Goal: Information Seeking & Learning: Find contact information

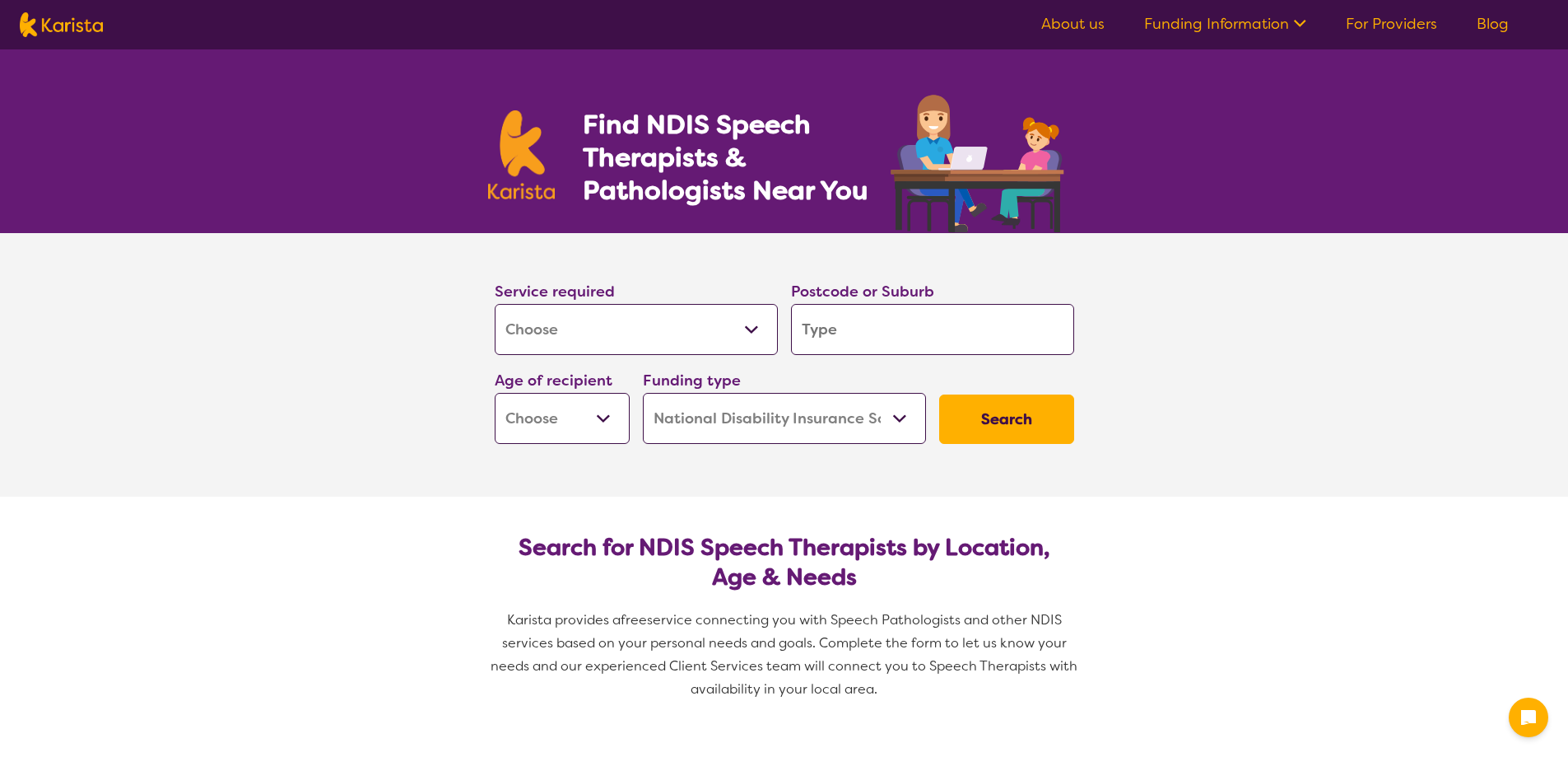
select select "[MEDICAL_DATA]"
select select "NDIS"
select select "[MEDICAL_DATA]"
select select "NDIS"
click at [817, 323] on input "search" at bounding box center [933, 329] width 283 height 51
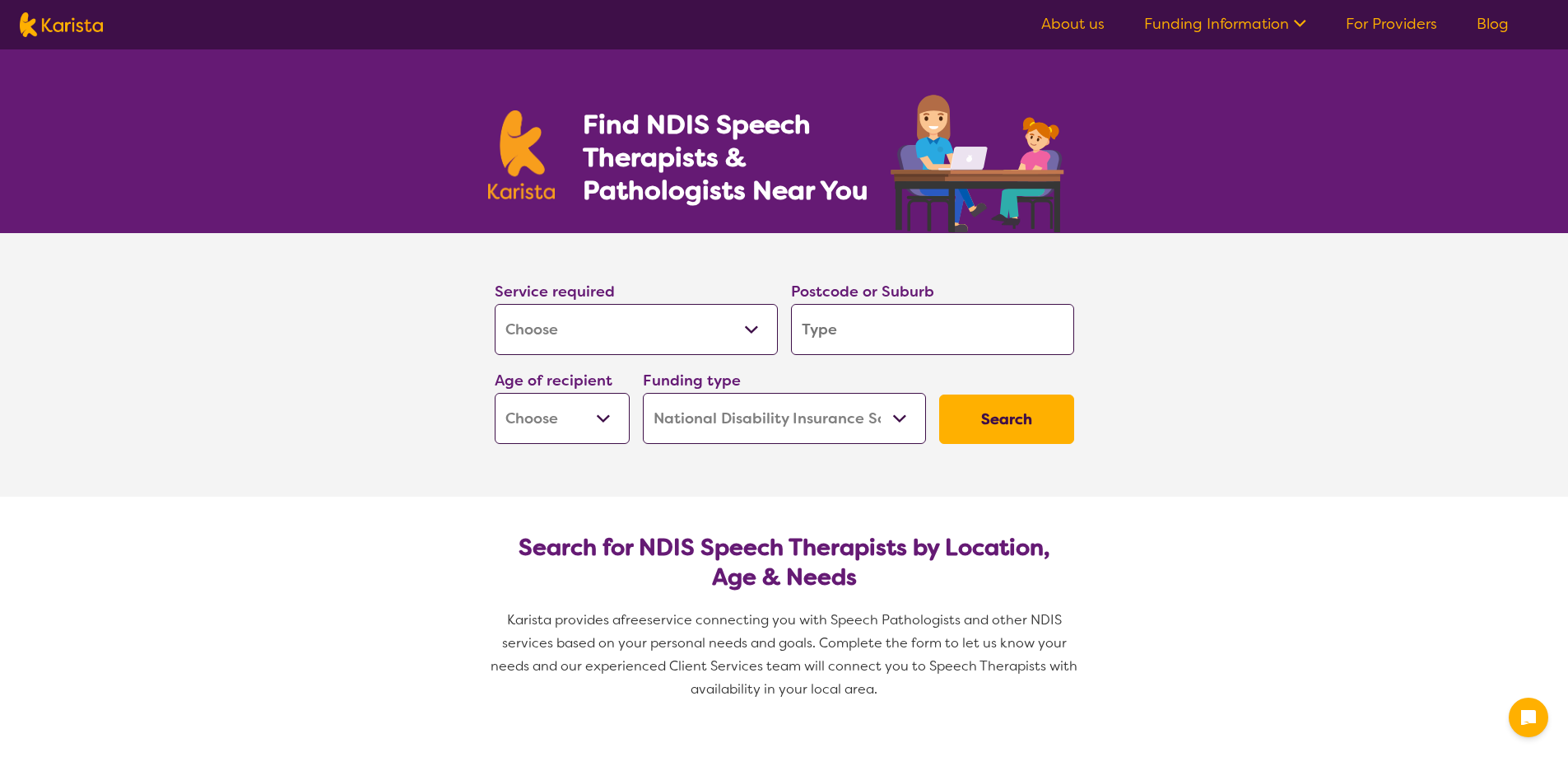
type input "3"
type input "31"
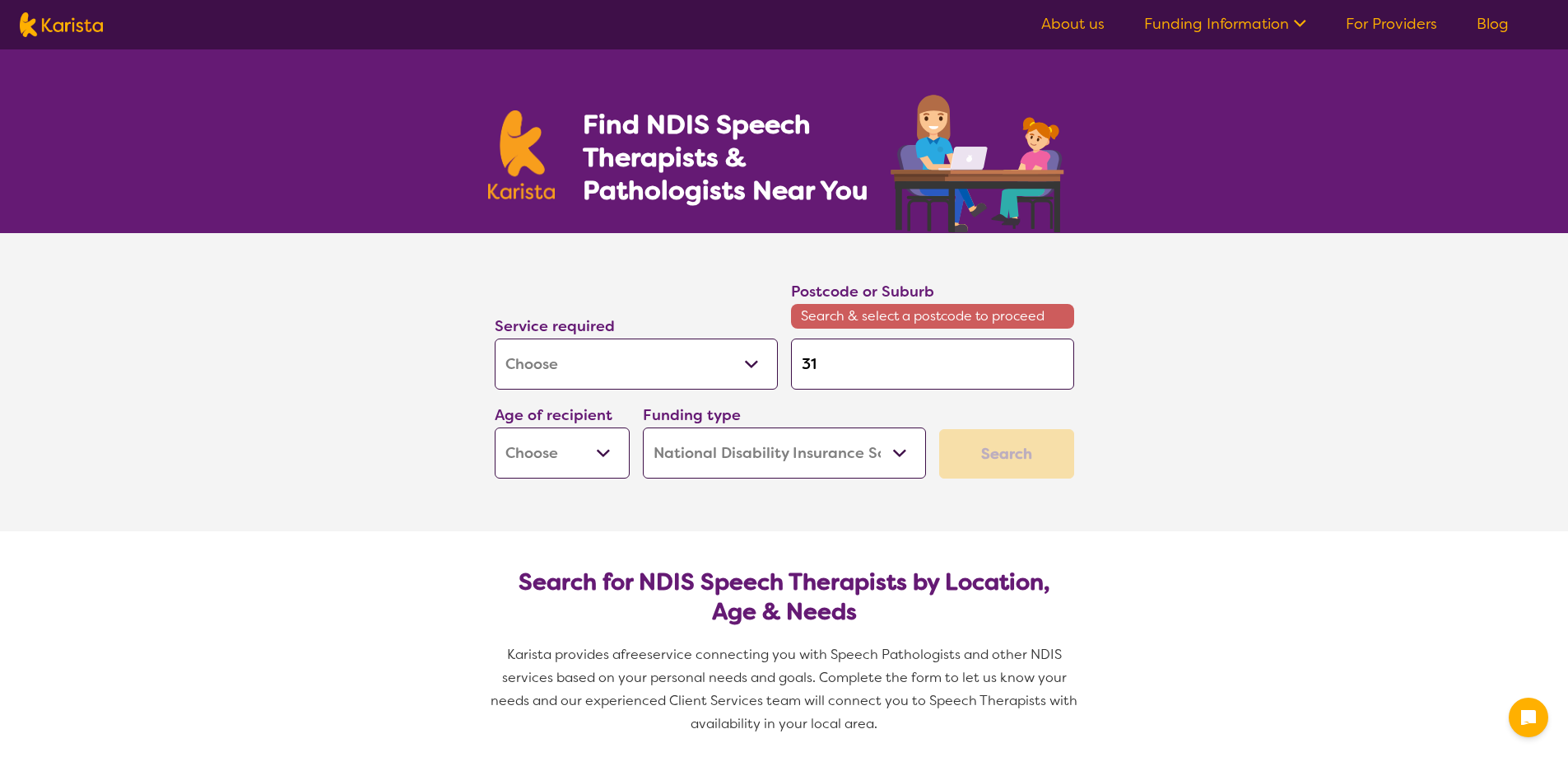
type input "317"
type input "3175"
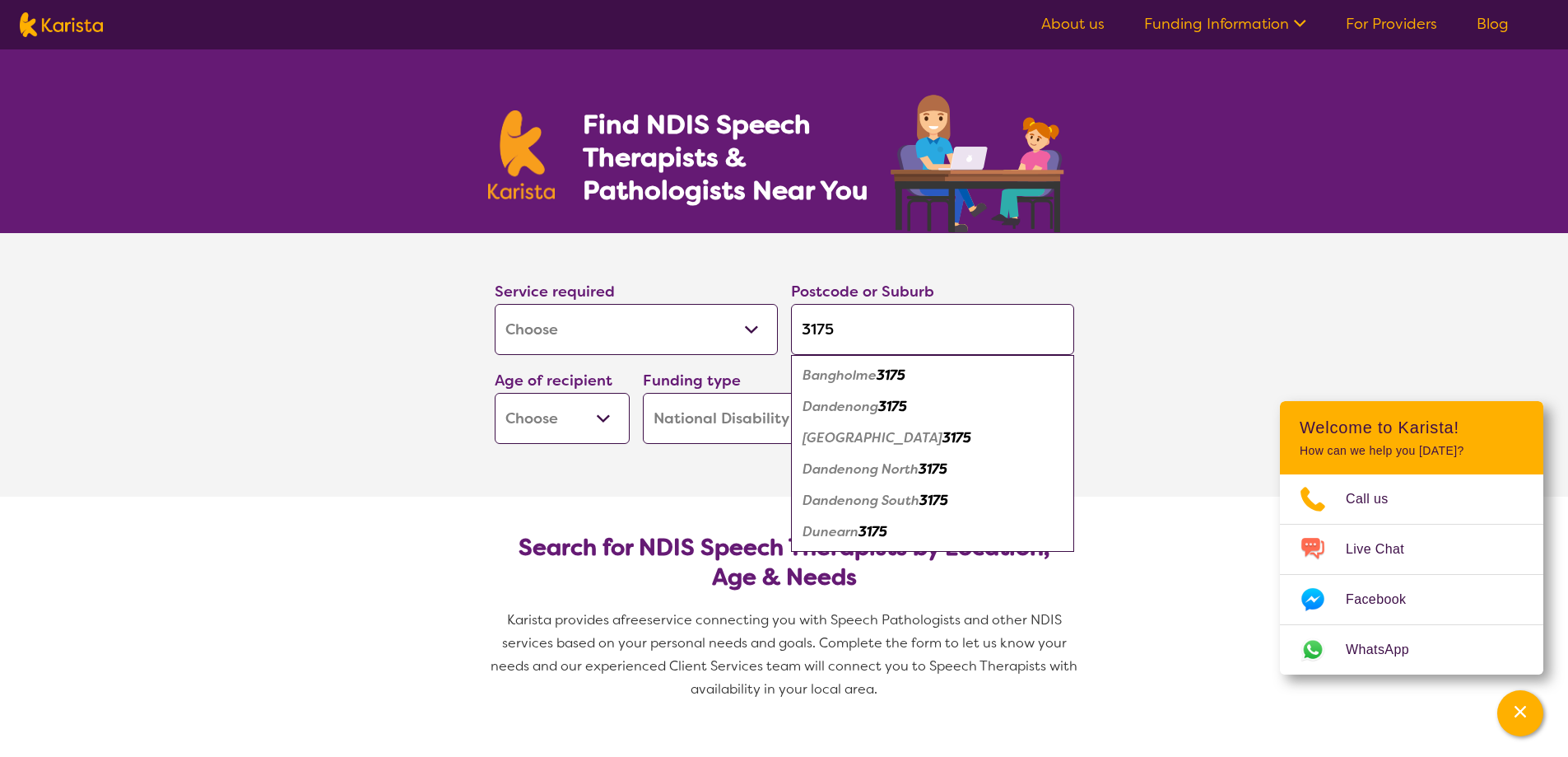
type input "3175"
click at [841, 405] on em "Dandenong" at bounding box center [840, 407] width 76 height 17
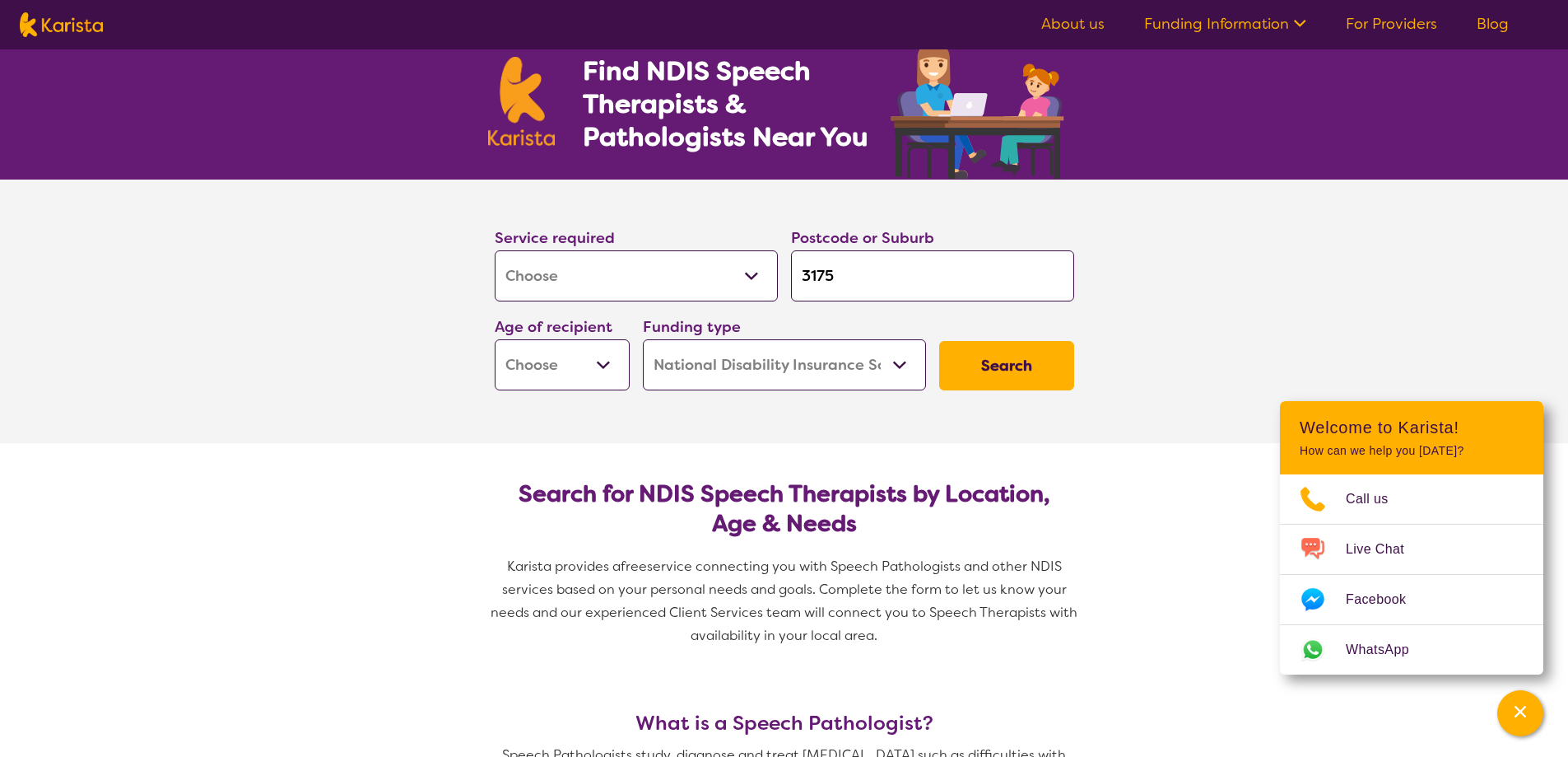
scroll to position [82, 0]
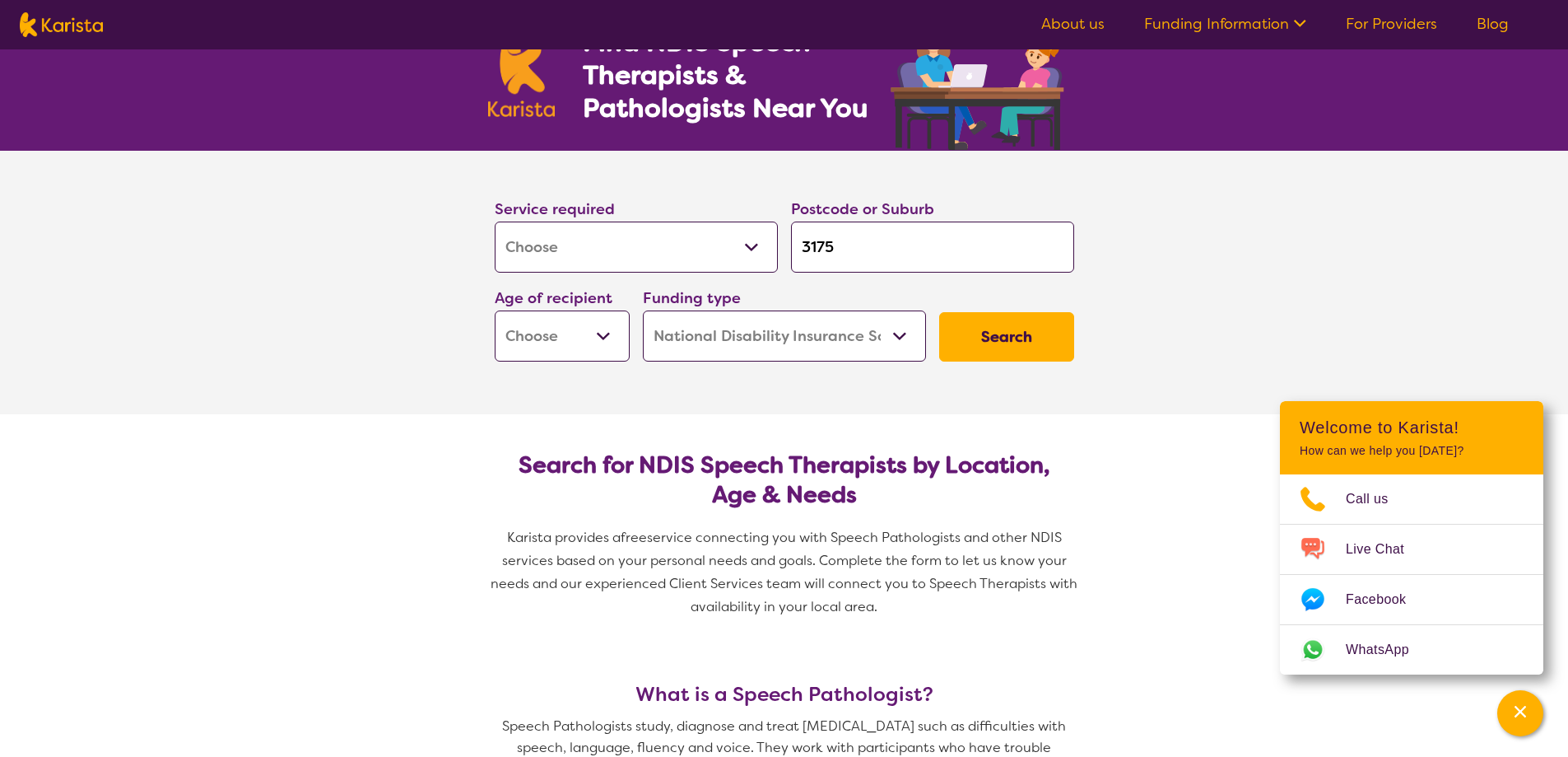
click at [576, 344] on select "Early Childhood - 0 to 9 Child - 10 to 11 Adolescent - 12 to 17 Adult - 18 to 6…" at bounding box center [562, 335] width 135 height 51
select select "AD"
click at [495, 310] on select "Early Childhood - 0 to 9 Child - 10 to 11 Adolescent - 12 to 17 Adult - 18 to 6…" at bounding box center [562, 335] width 135 height 51
select select "AD"
click at [822, 339] on select "Home Care Package (HCP) National Disability Insurance Scheme (NDIS) I don't know" at bounding box center [784, 335] width 283 height 51
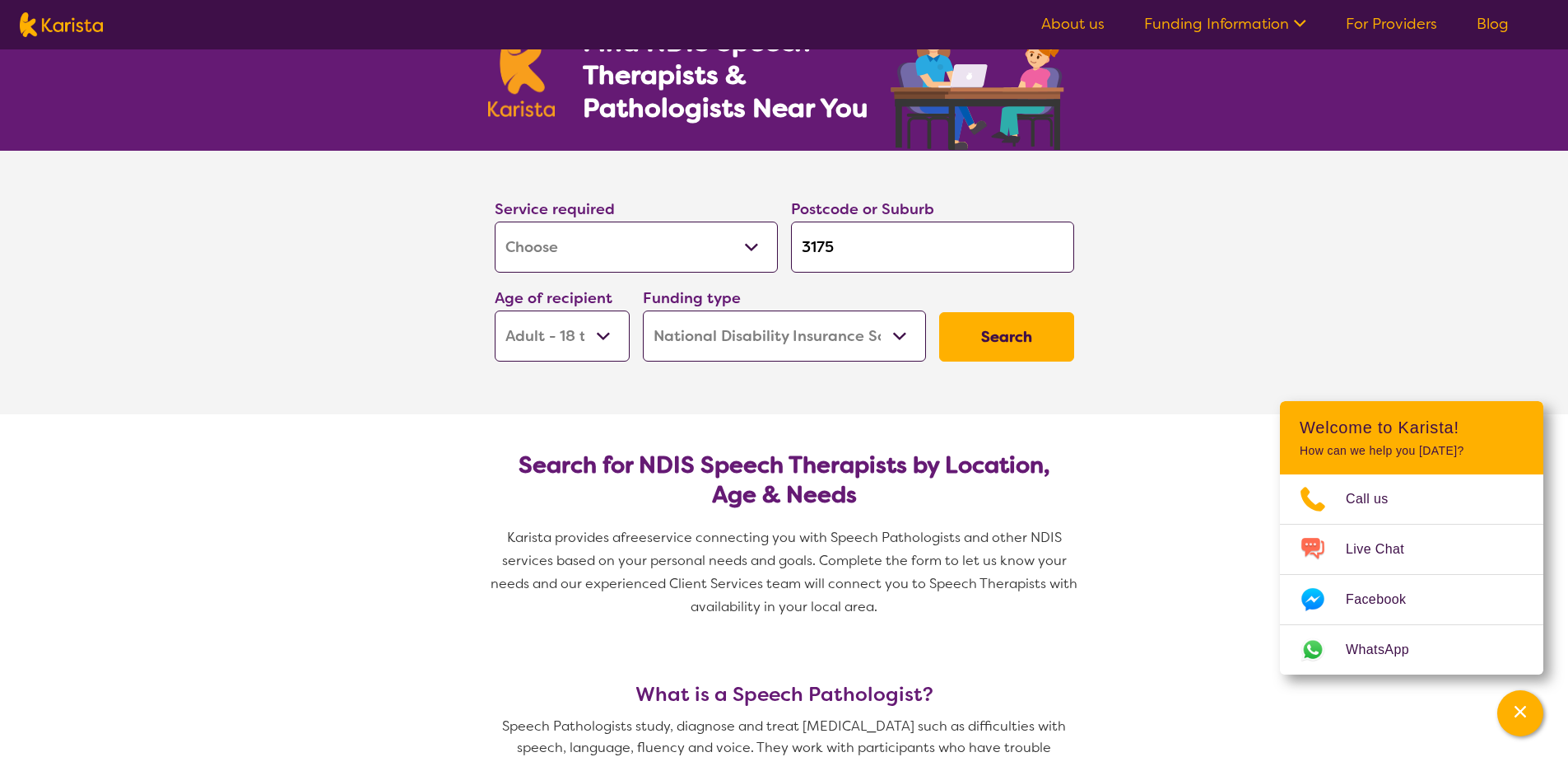
click at [643, 310] on select "Home Care Package (HCP) National Disability Insurance Scheme (NDIS) I don't know" at bounding box center [784, 335] width 283 height 51
click at [1034, 323] on button "Search" at bounding box center [1006, 337] width 135 height 50
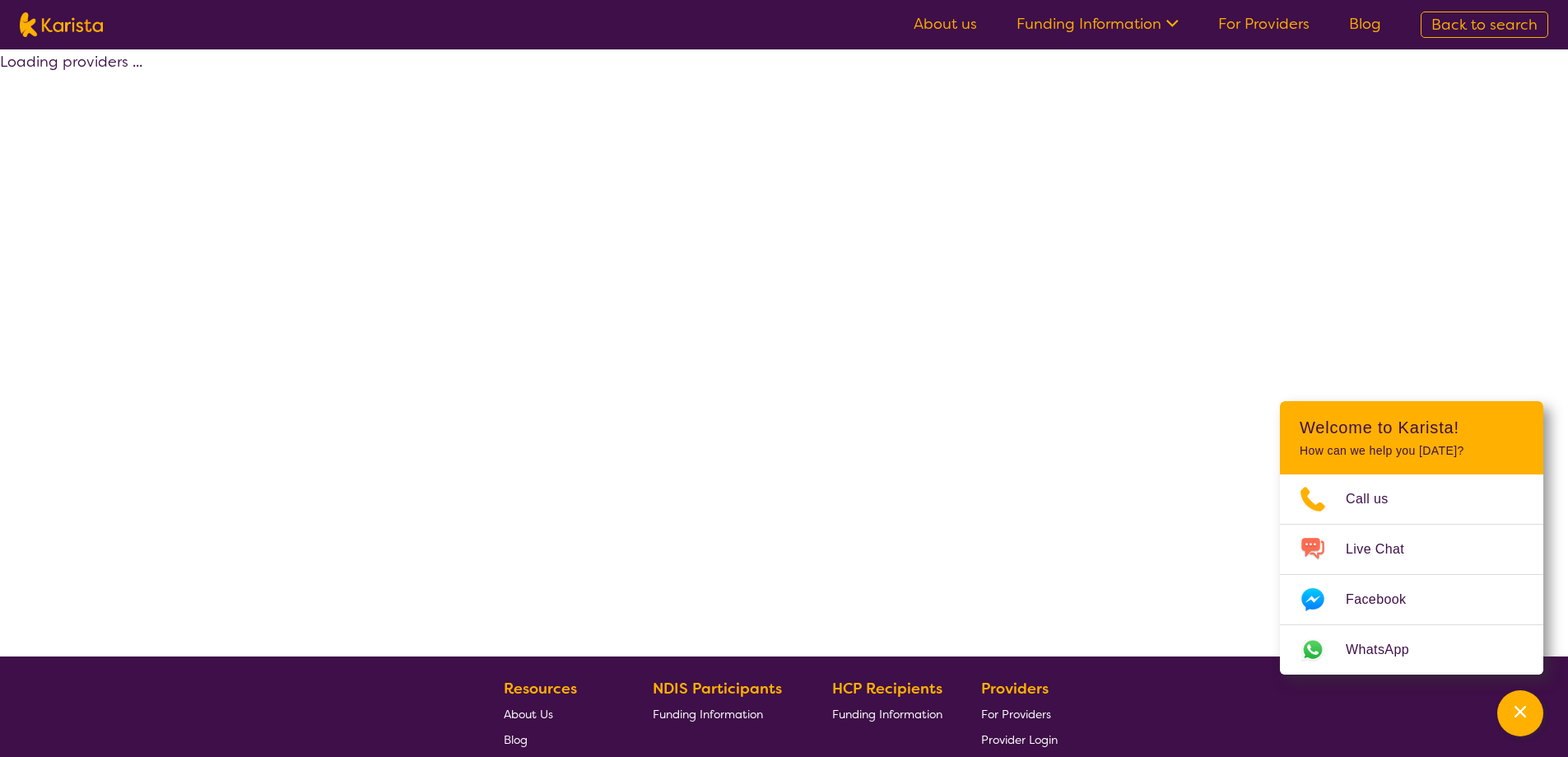
select select "by_score"
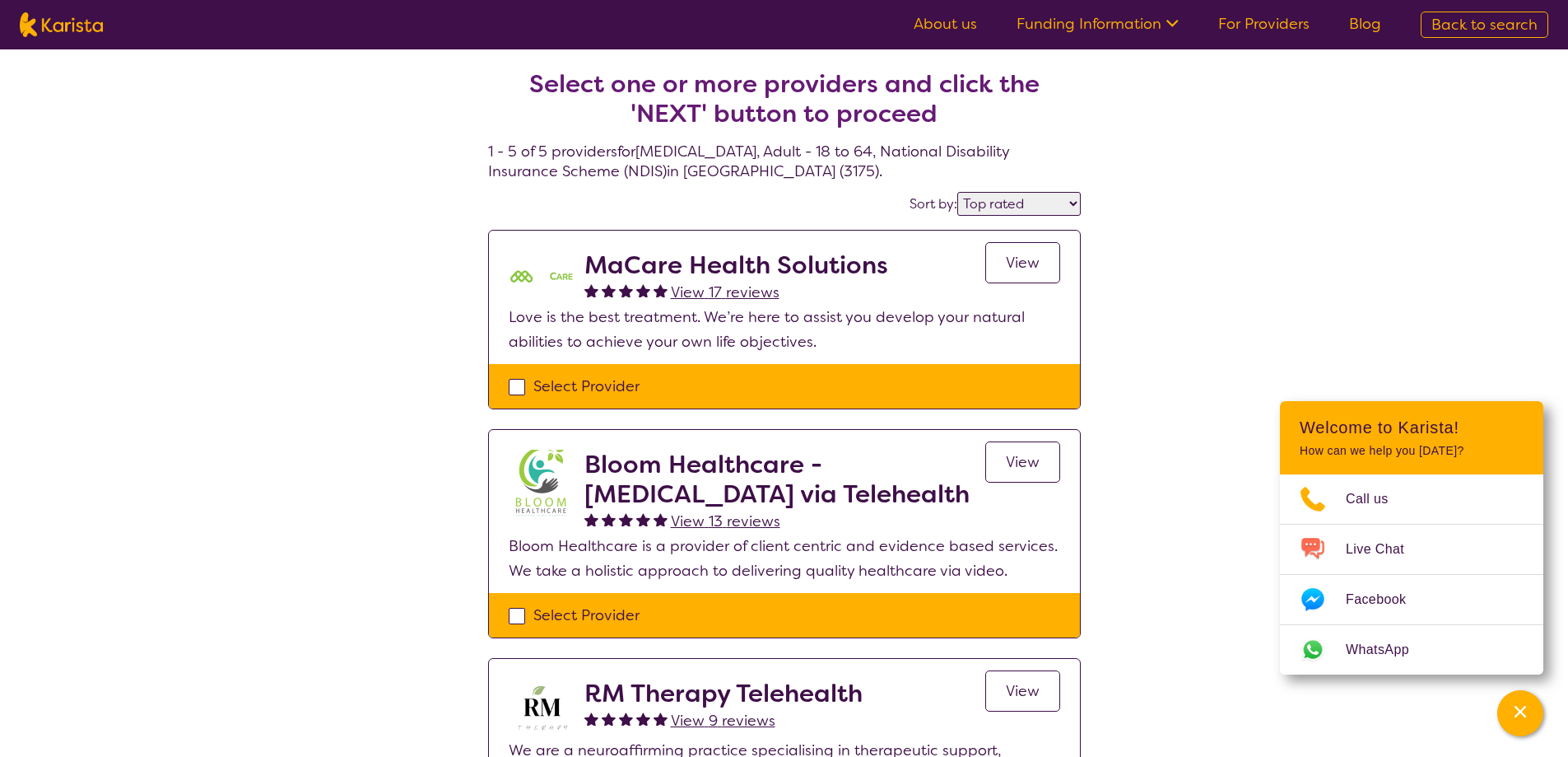
click at [1024, 212] on select "Highly reviewed Top rated" at bounding box center [1019, 204] width 123 height 24
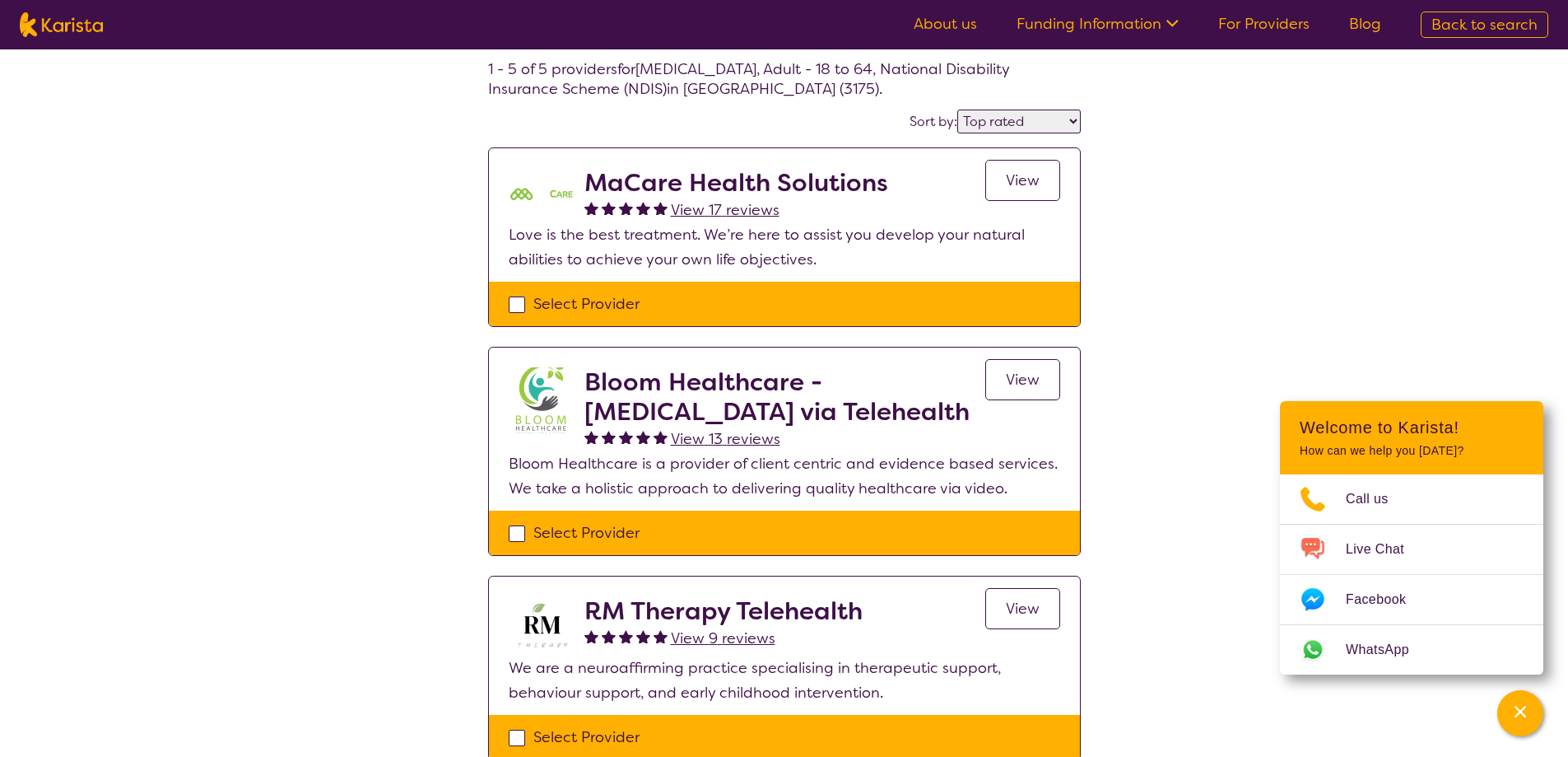
select select "[MEDICAL_DATA]"
select select "AD"
select select "NDIS"
select select "[MEDICAL_DATA]"
select select "AD"
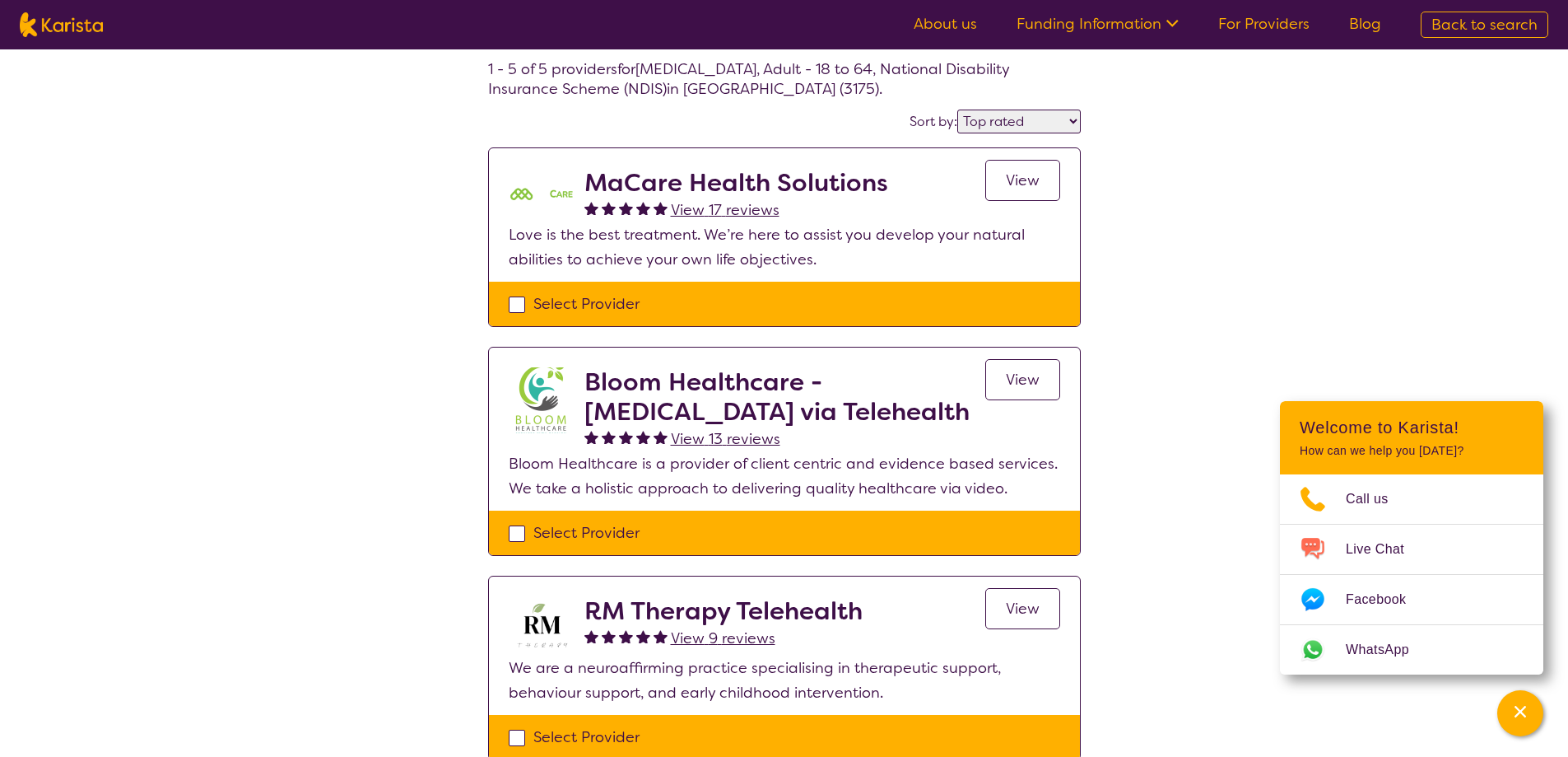
select select "NDIS"
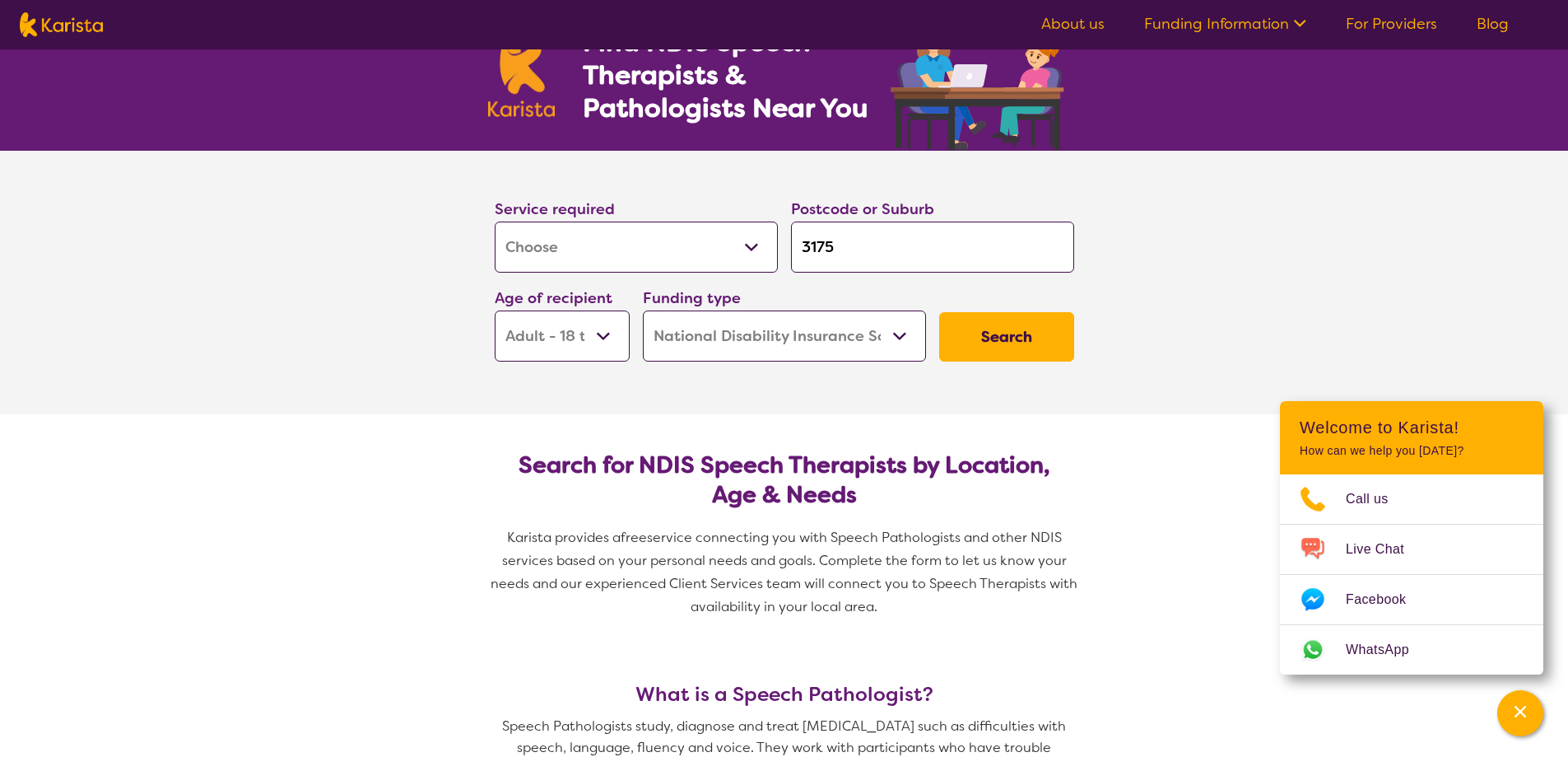
drag, startPoint x: 850, startPoint y: 249, endPoint x: 799, endPoint y: 244, distance: 51.2
click at [799, 244] on input "3175" at bounding box center [933, 246] width 283 height 51
click at [840, 254] on input "search" at bounding box center [933, 246] width 283 height 51
paste input "3806"
type input "3806"
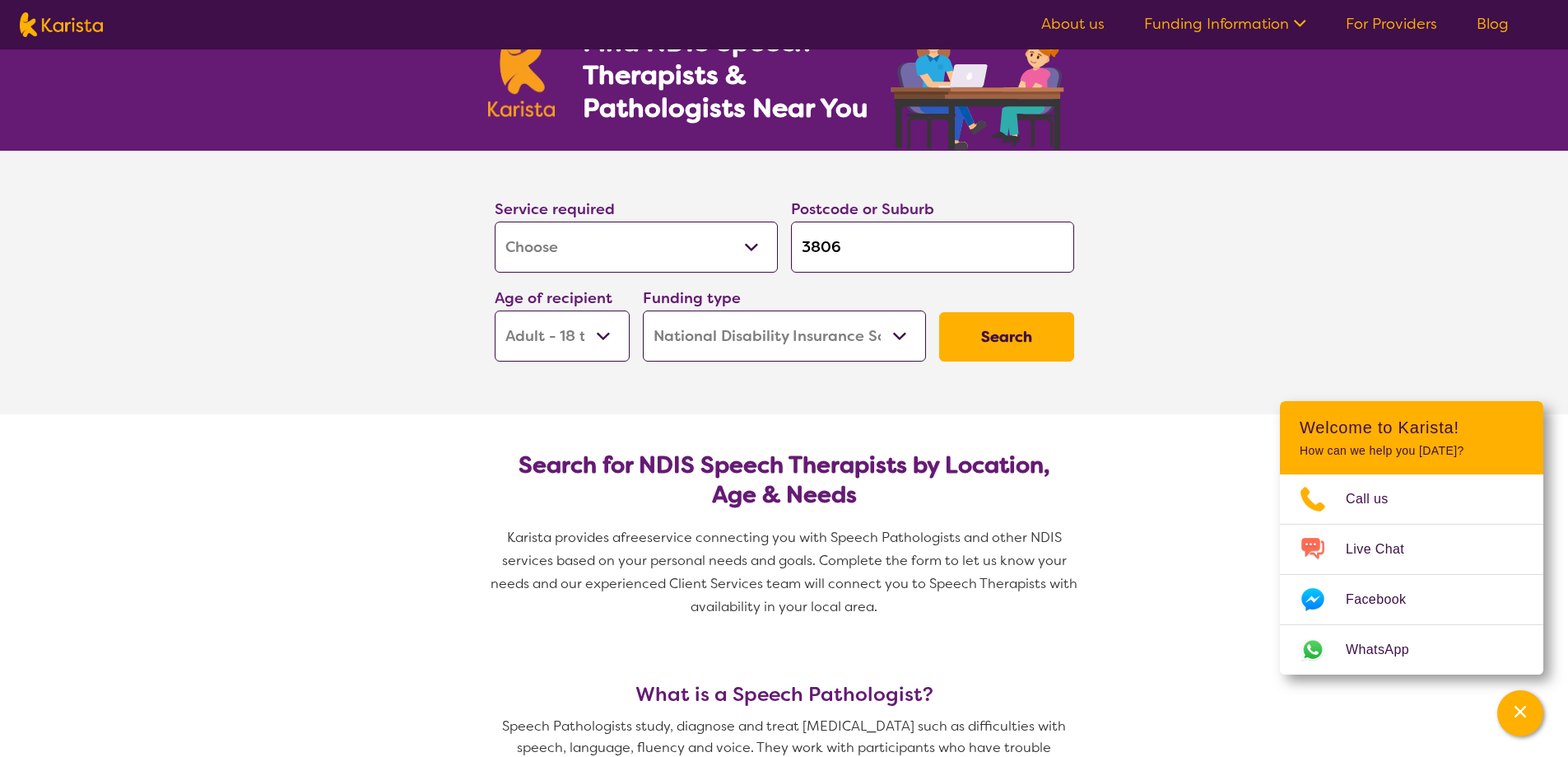
type input "3806"
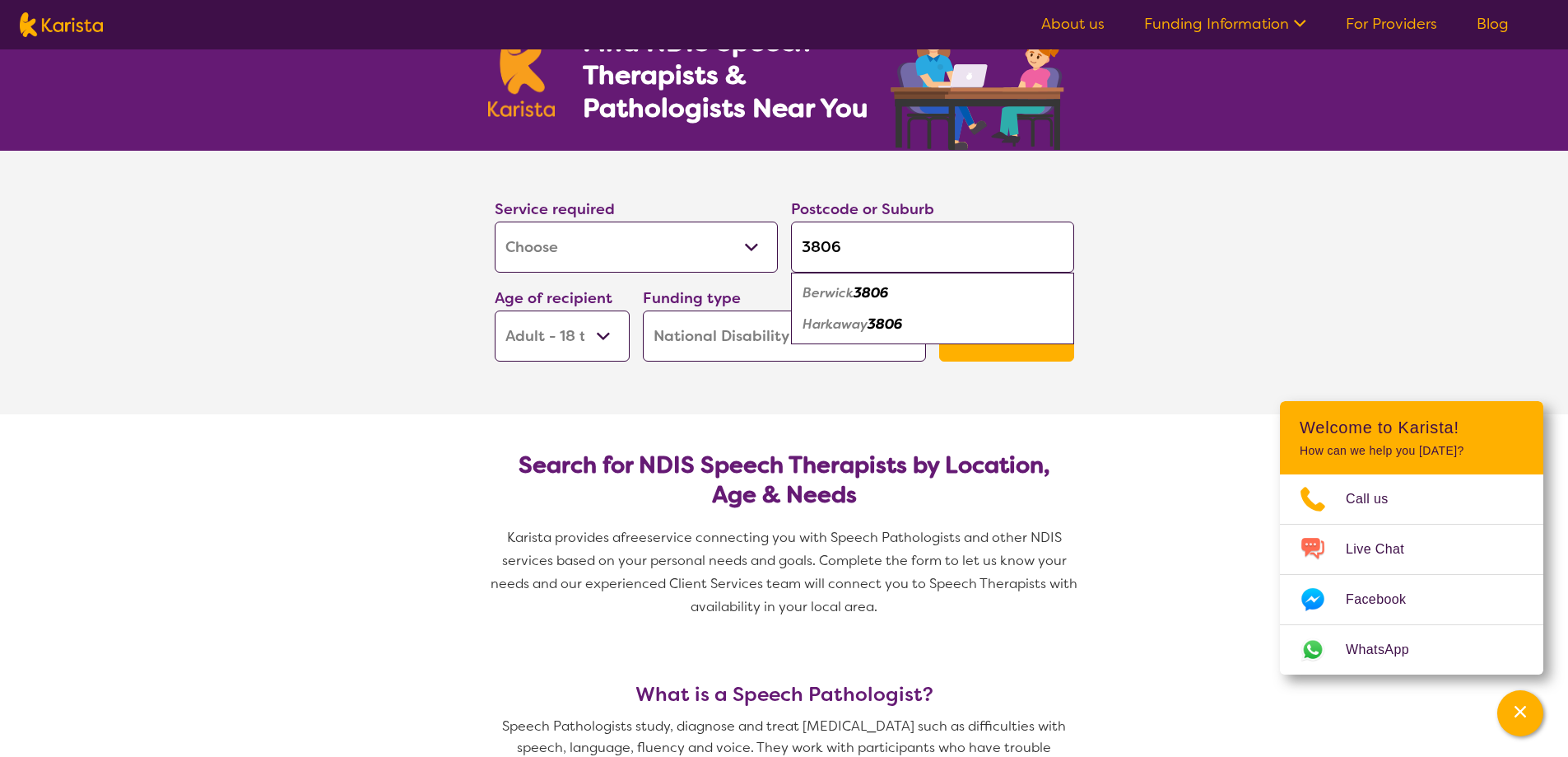
type input "3806"
click at [865, 294] on em "3806" at bounding box center [871, 293] width 34 height 17
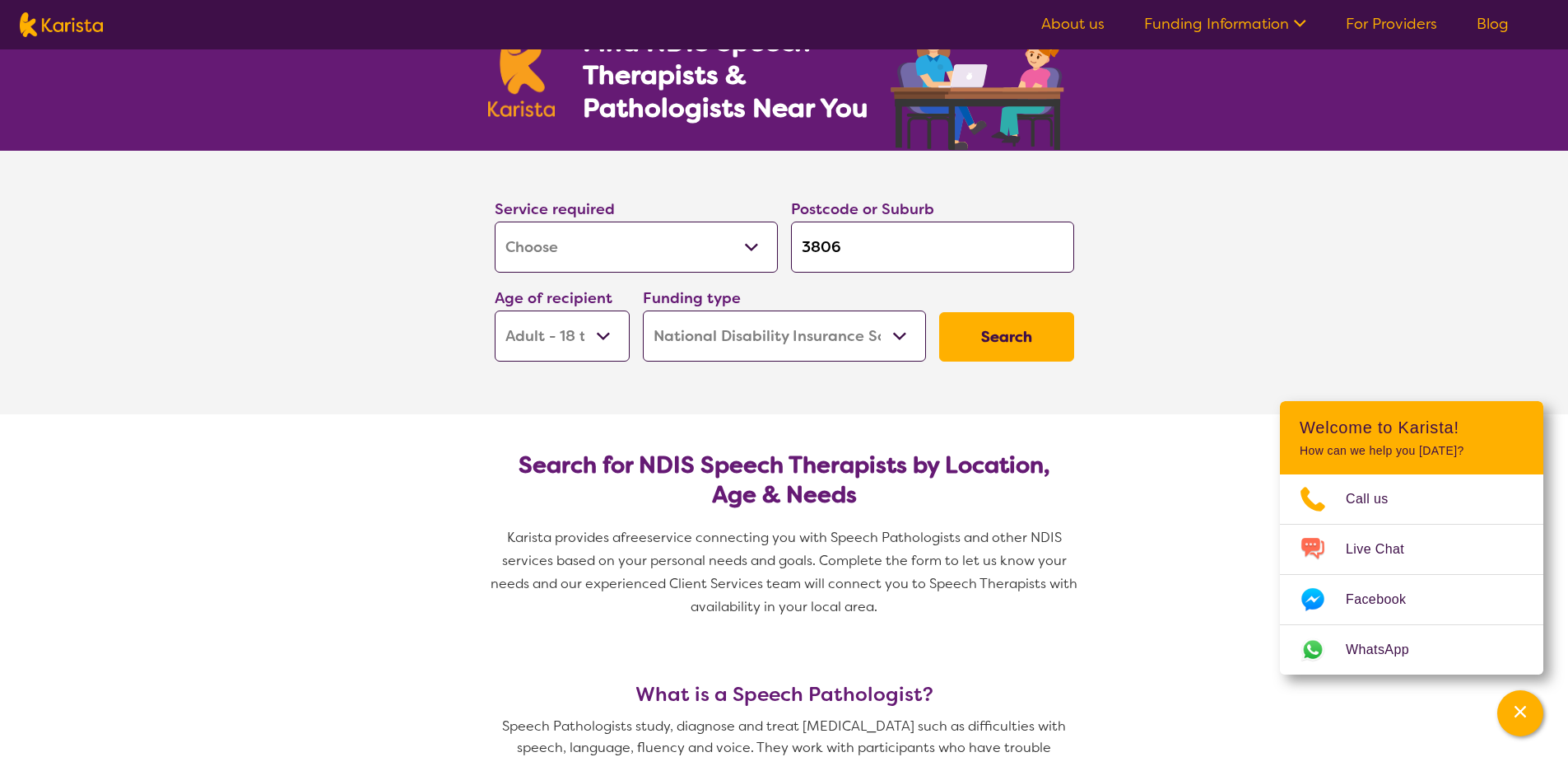
click at [977, 336] on button "Search" at bounding box center [1006, 337] width 135 height 50
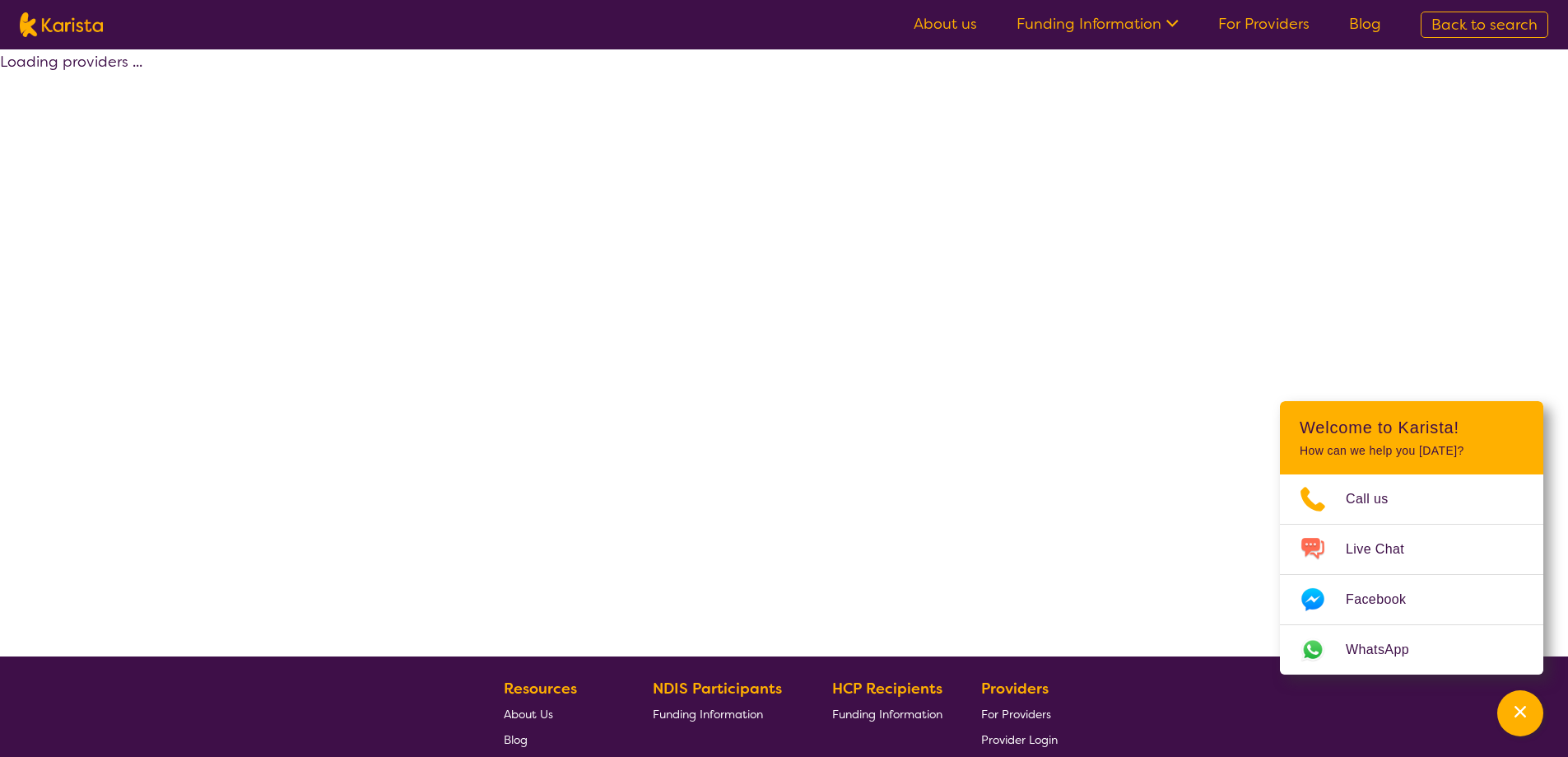
select select "by_score"
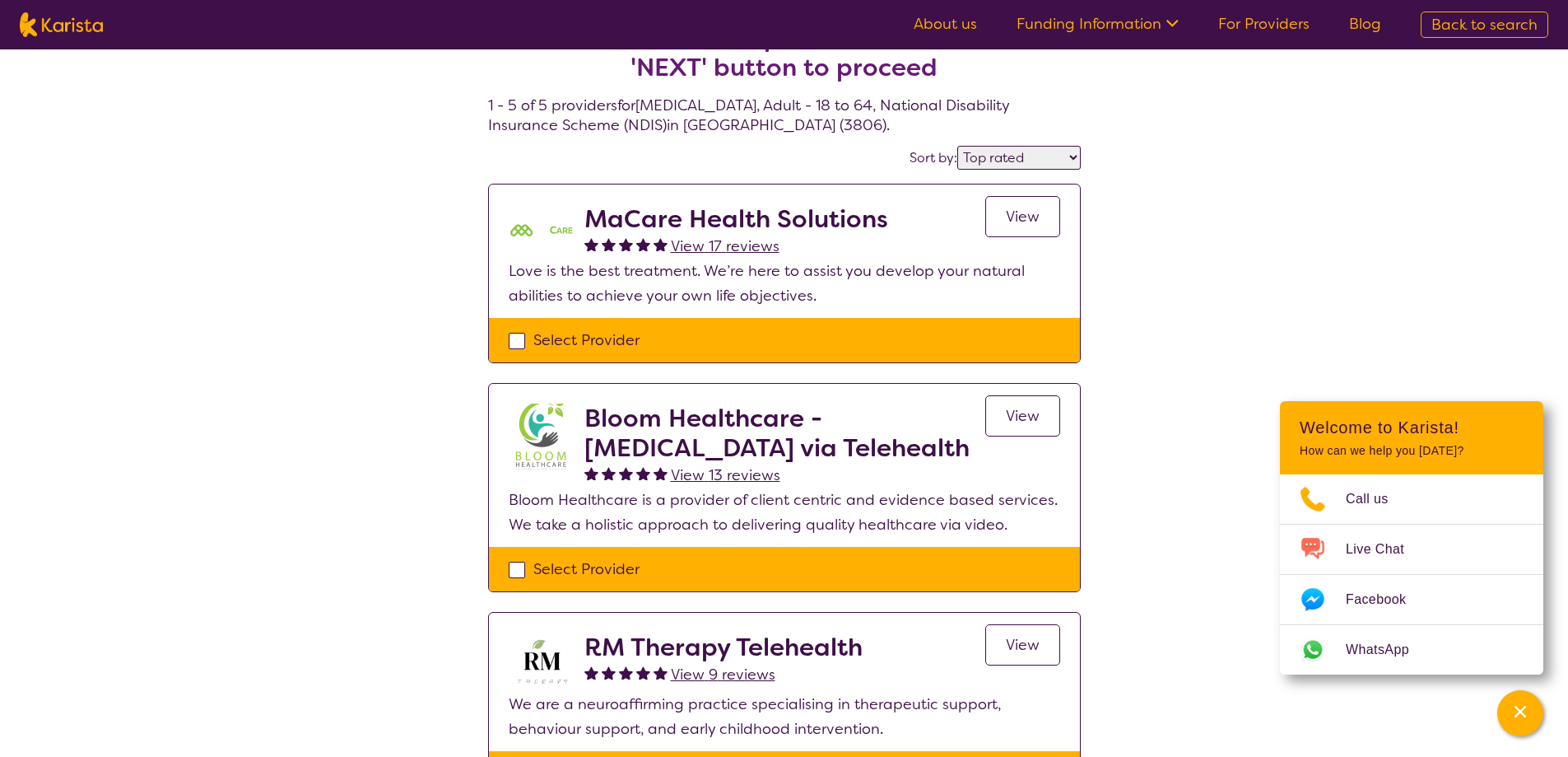
scroll to position [82, 0]
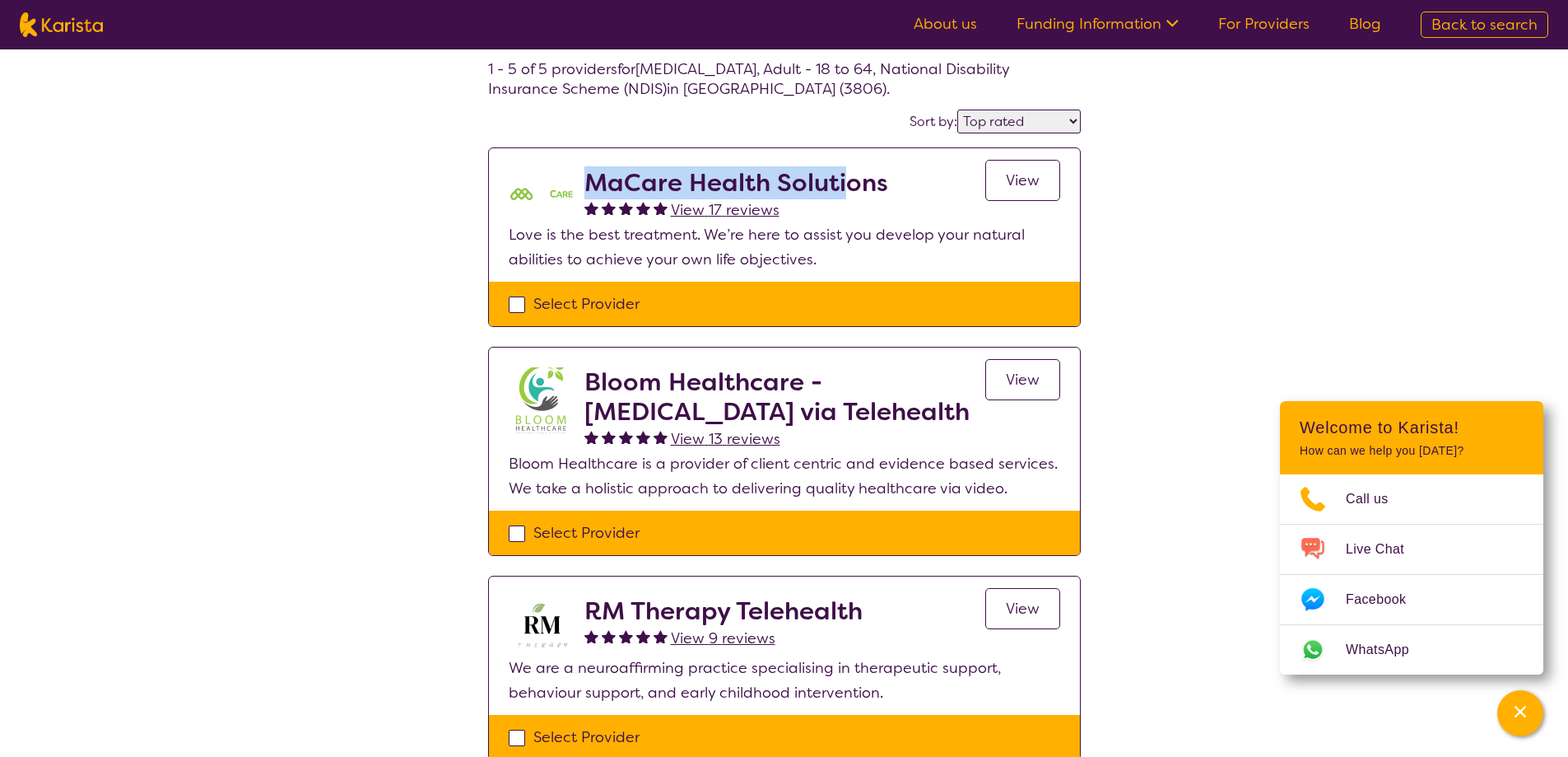
drag, startPoint x: 593, startPoint y: 181, endPoint x: 846, endPoint y: 180, distance: 253.0
click at [846, 180] on h2 "MaCare Health Solutions" at bounding box center [737, 183] width 304 height 30
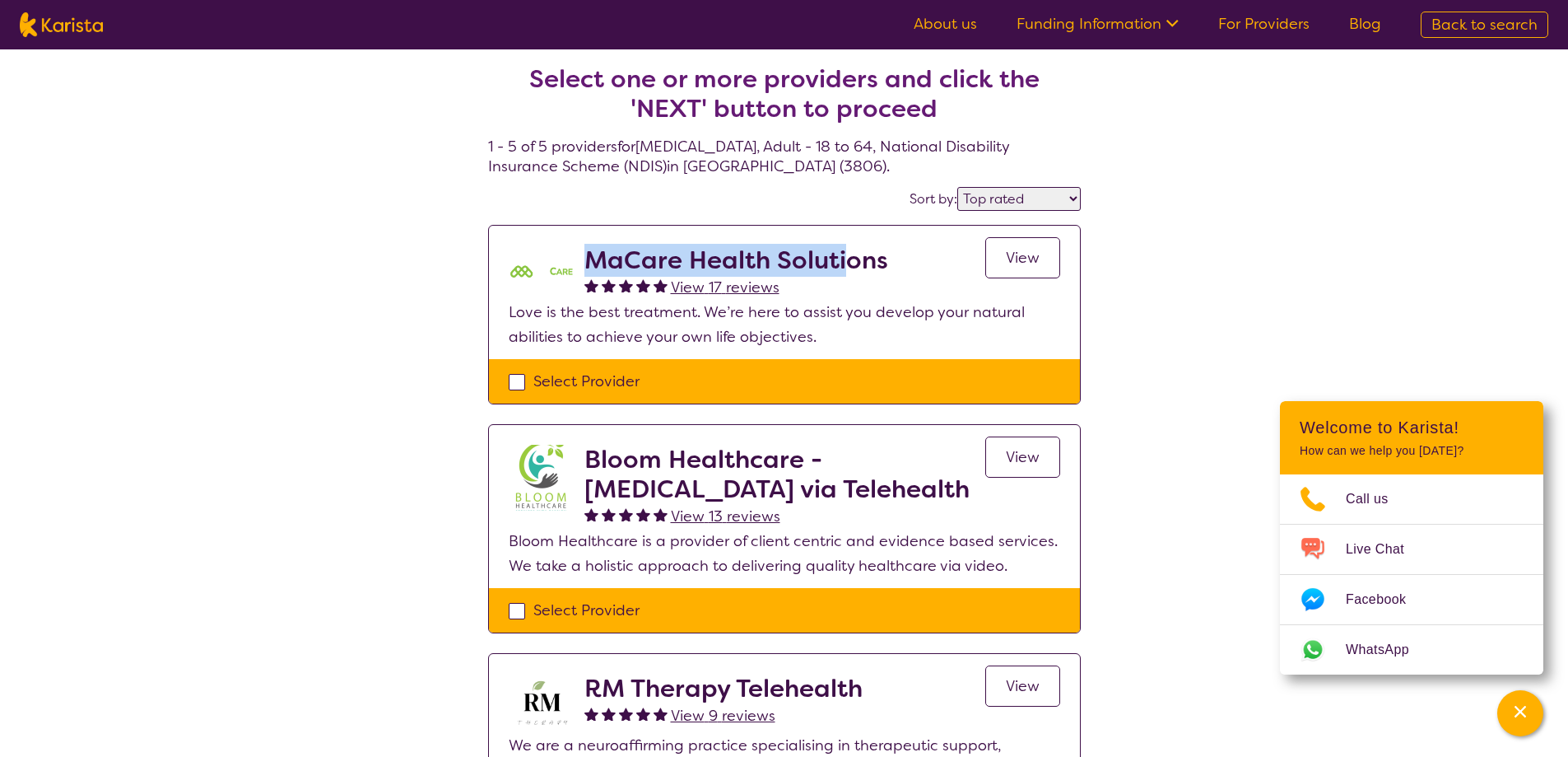
scroll to position [0, 0]
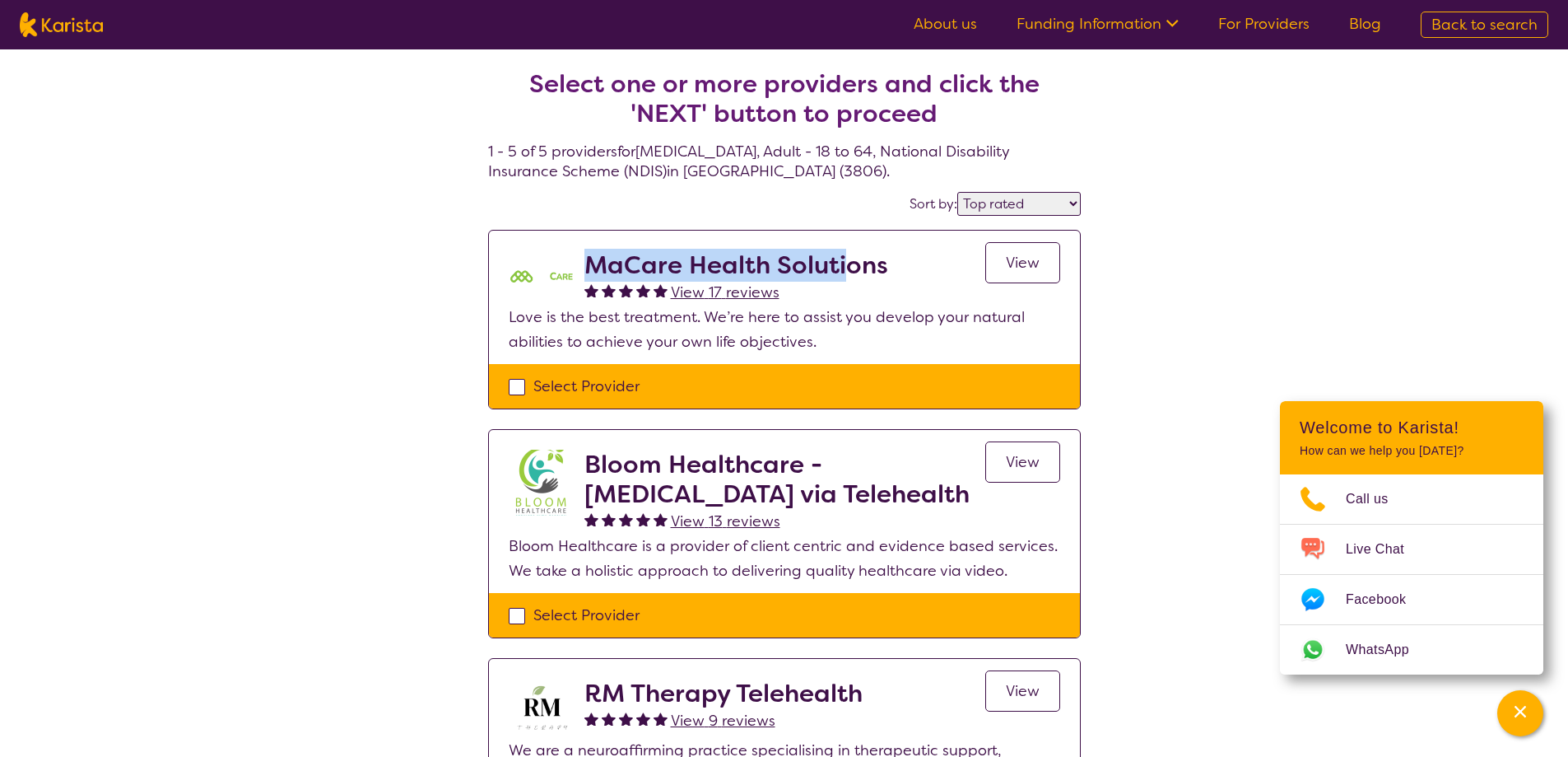
click at [600, 266] on h2 "MaCare Health Solutions" at bounding box center [737, 265] width 304 height 30
drag, startPoint x: 592, startPoint y: 263, endPoint x: 887, endPoint y: 274, distance: 295.2
click at [887, 274] on div "MaCare Health Solutions View 17 reviews View" at bounding box center [822, 278] width 475 height 55
copy h2 "MaCare Health Solutions"
